Goal: Use online tool/utility

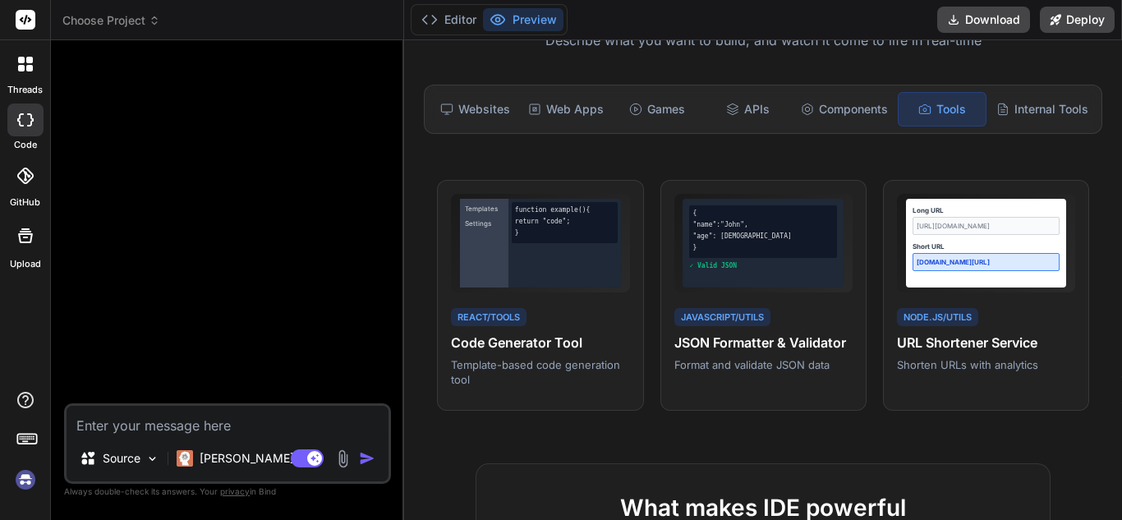
click at [19, 58] on icon at bounding box center [21, 60] width 7 height 7
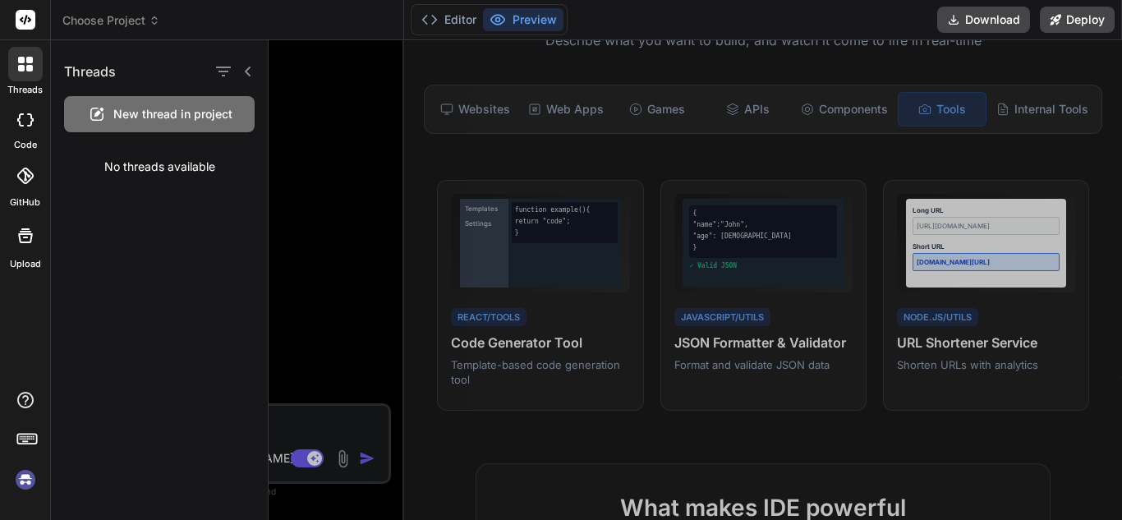
click at [336, 111] on div at bounding box center [695, 280] width 853 height 480
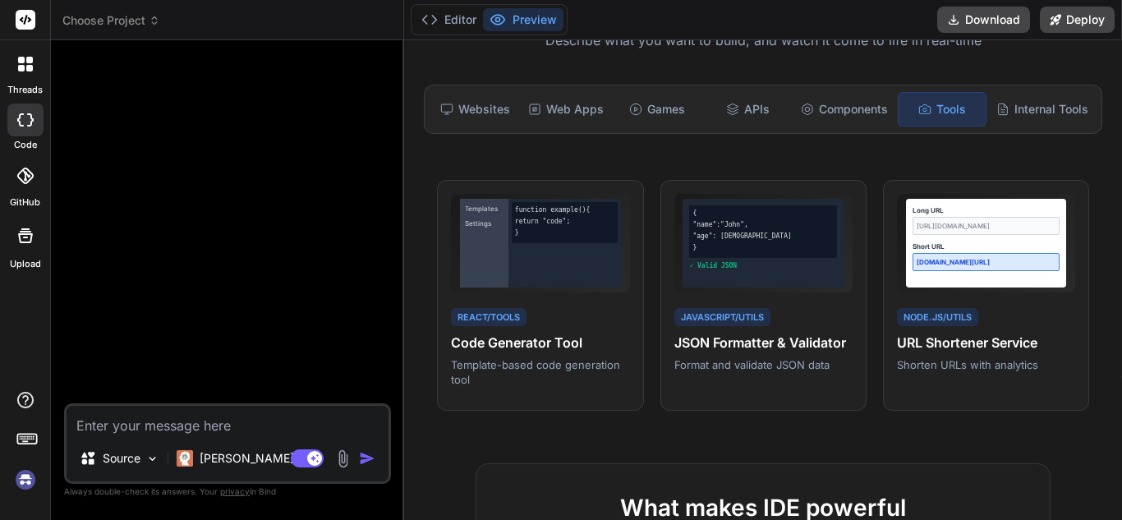
click at [516, 19] on button "Preview" at bounding box center [523, 19] width 80 height 23
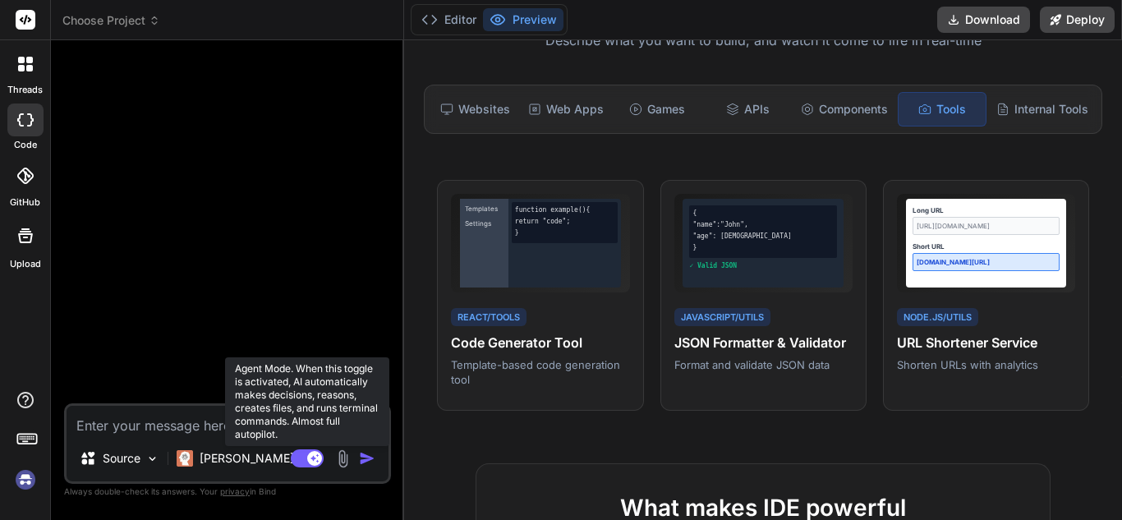
click at [304, 461] on rect at bounding box center [307, 458] width 33 height 18
click at [305, 462] on rect at bounding box center [299, 458] width 15 height 15
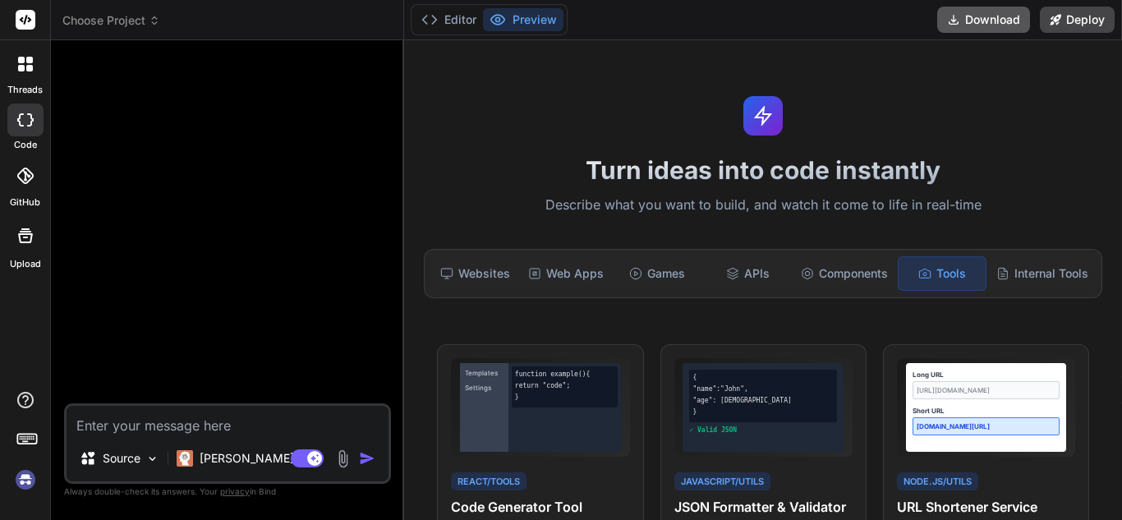
click at [974, 19] on button "Download" at bounding box center [983, 20] width 93 height 26
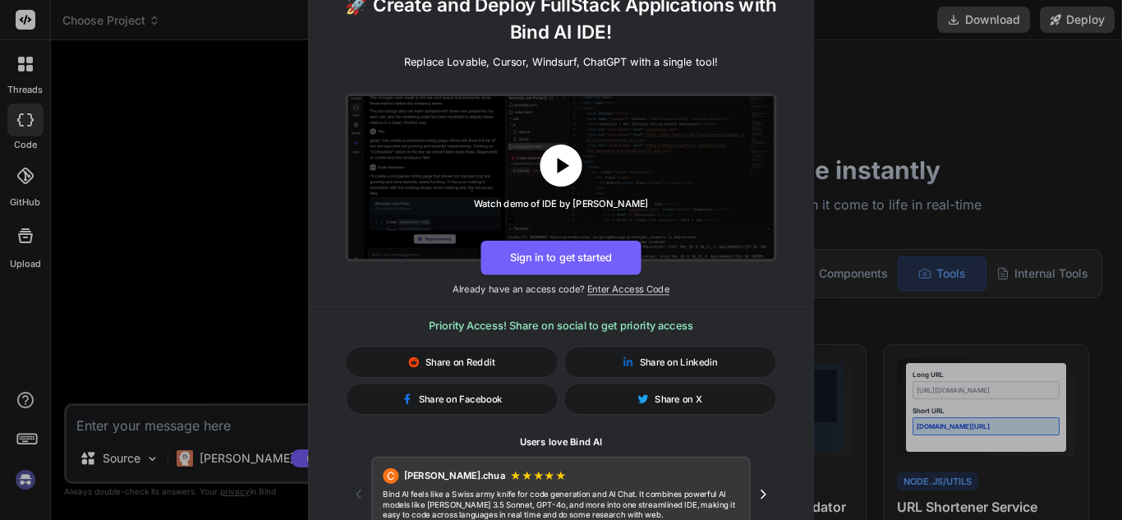
click at [563, 179] on button at bounding box center [561, 166] width 42 height 42
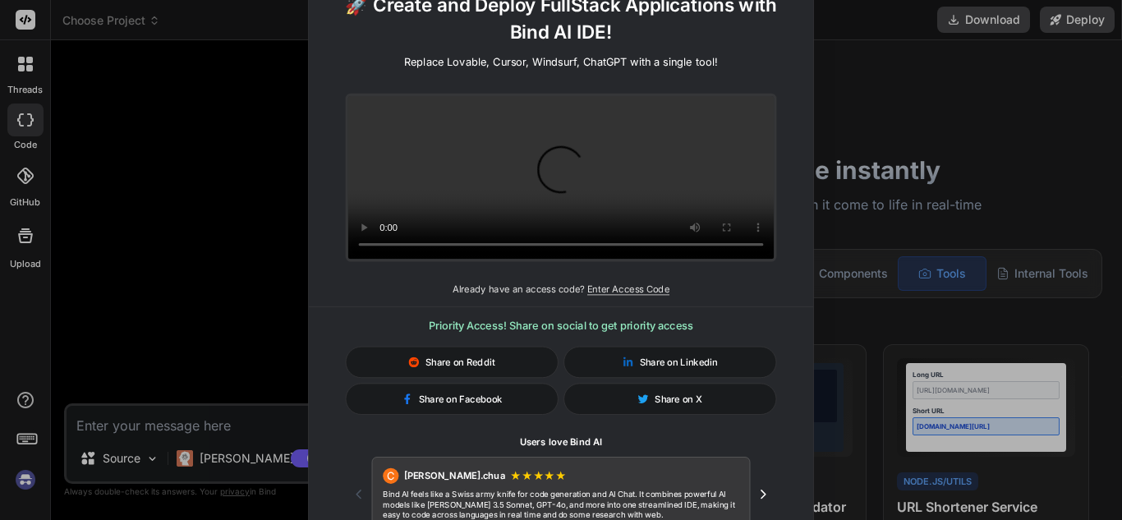
type textarea "x"
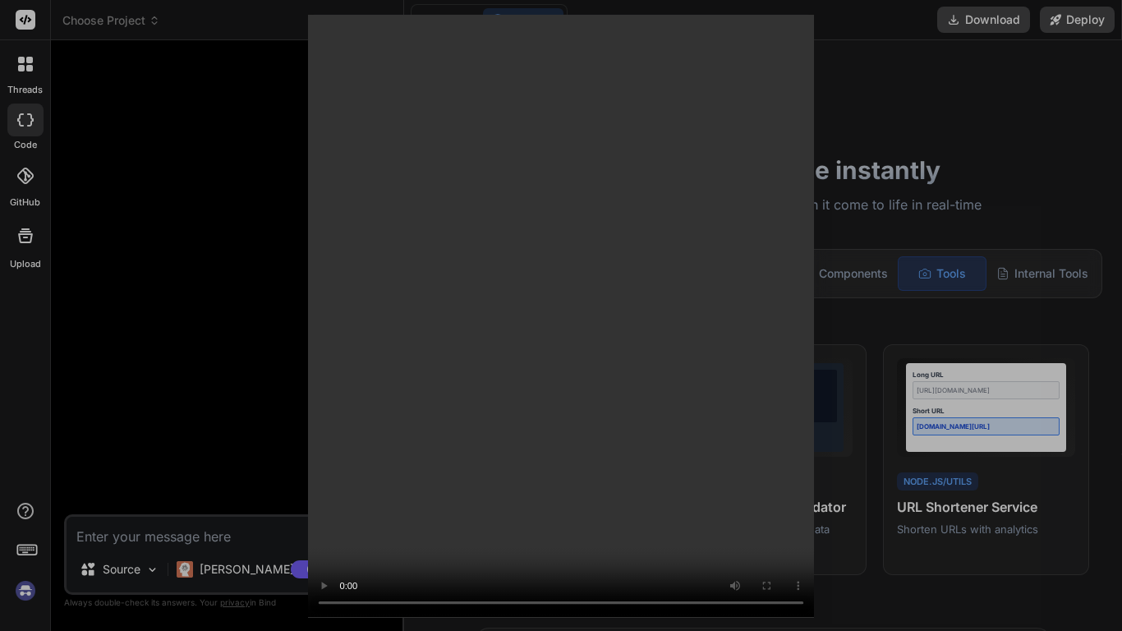
type textarea "x"
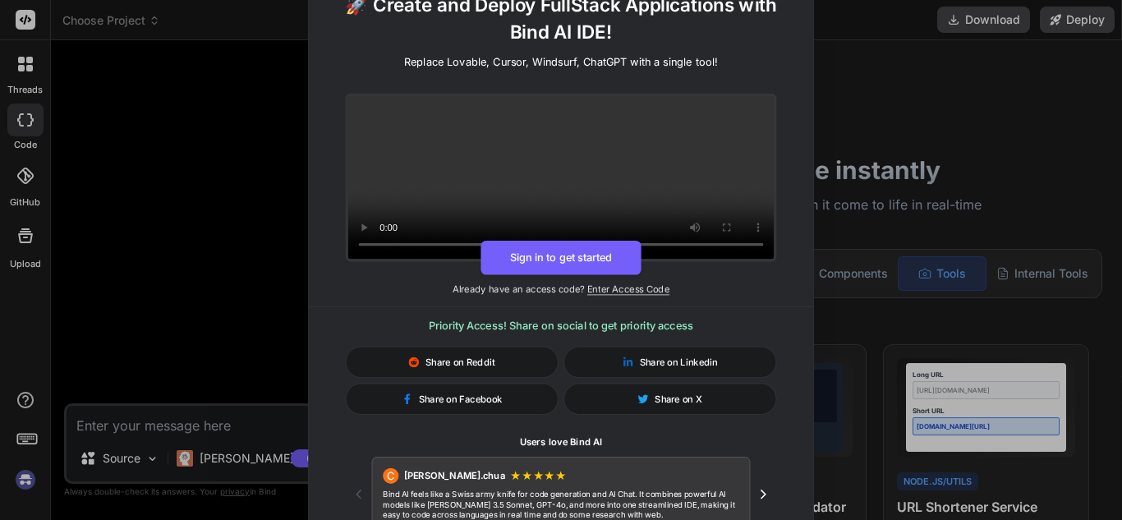
click at [160, 120] on div "🚀 Create and Deploy FullStack Applications with Bind AI IDE! Replace Lovable, C…" at bounding box center [561, 260] width 1122 height 520
